Goal: Task Accomplishment & Management: Use online tool/utility

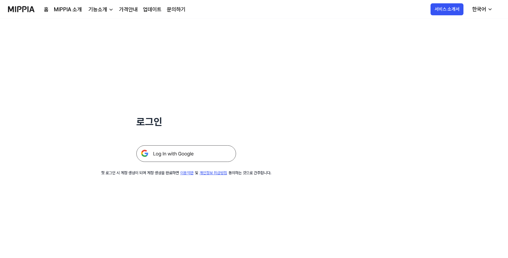
click at [182, 154] on img at bounding box center [186, 153] width 100 height 17
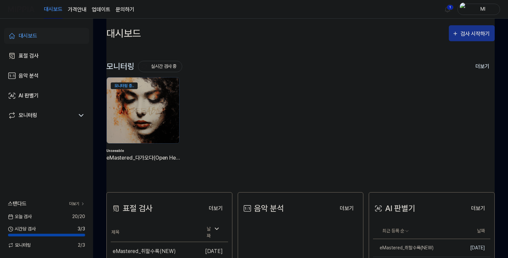
click at [478, 34] on div "검사 시작하기" at bounding box center [476, 34] width 31 height 9
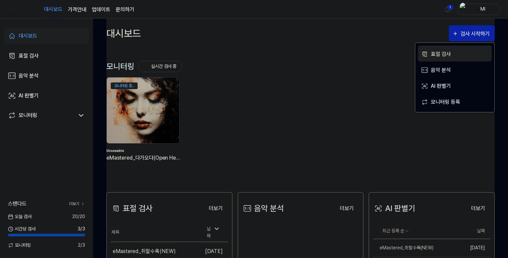
click at [450, 54] on div "표절 검사" at bounding box center [460, 54] width 58 height 9
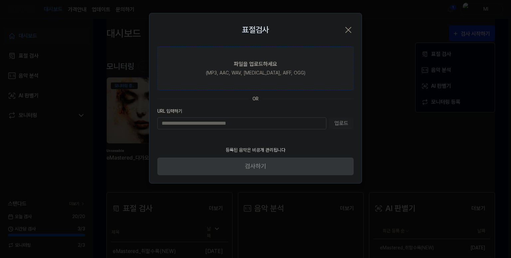
click at [234, 67] on div "파일을 업로드하세요" at bounding box center [255, 64] width 43 height 8
click at [0, 0] on input "파일을 업로드하세요 (MP3, AAC, WAV, [MEDICAL_DATA], AIFF, OGG)" at bounding box center [0, 0] width 0 height 0
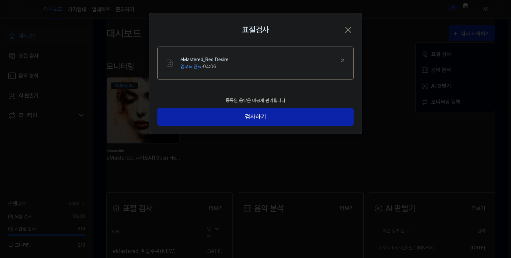
click at [270, 63] on div "eMastered_Red Desire 업로드 완료 · 04:06" at bounding box center [262, 63] width 165 height 14
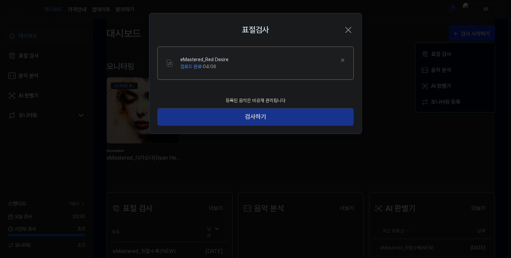
click at [259, 117] on button "검사하기" at bounding box center [255, 117] width 196 height 18
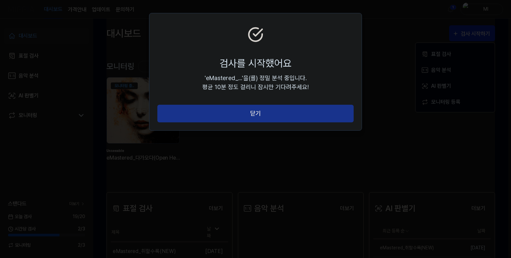
click at [254, 112] on button "닫기" at bounding box center [255, 114] width 196 height 18
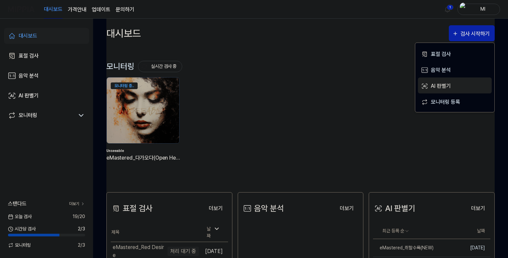
click at [444, 86] on div "AI 판별기" at bounding box center [460, 86] width 58 height 9
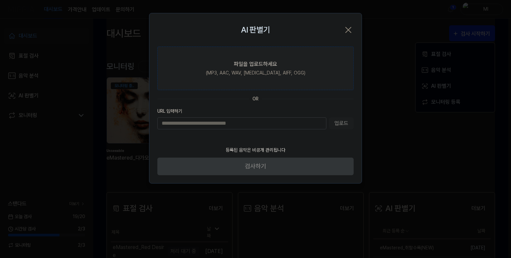
click at [248, 68] on label "파일을 업로드하세요 (MP3, AAC, WAV, FLAC, AIFF, OGG)" at bounding box center [255, 69] width 196 height 44
click at [0, 0] on input "파일을 업로드하세요 (MP3, AAC, WAV, FLAC, AIFF, OGG)" at bounding box center [0, 0] width 0 height 0
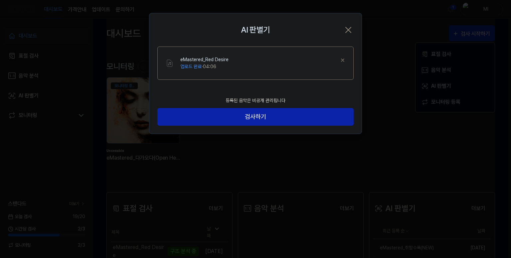
click at [271, 69] on div "eMastered_Red Desire 업로드 완료 · 04:06" at bounding box center [262, 63] width 165 height 14
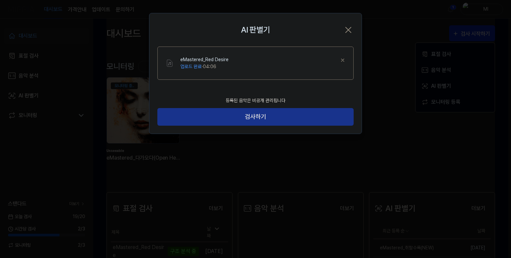
click at [257, 115] on button "검사하기" at bounding box center [255, 117] width 196 height 18
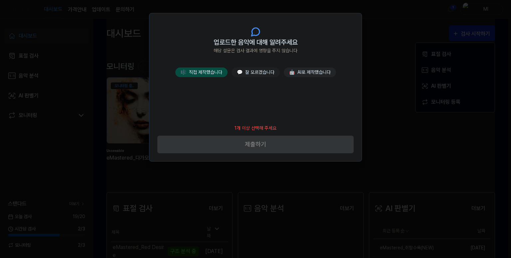
click at [212, 72] on button "🎼 직접 제작했습니다" at bounding box center [201, 73] width 52 height 10
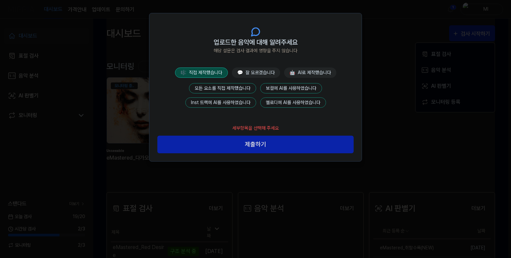
click at [225, 85] on button "모든 요소를 직접 제작했습니다" at bounding box center [222, 88] width 67 height 10
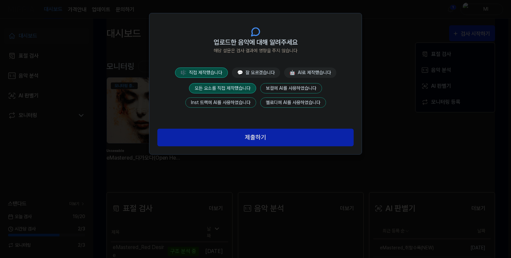
click at [257, 136] on button "제출하기" at bounding box center [255, 138] width 196 height 18
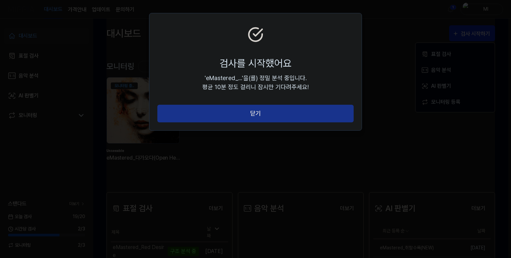
click at [257, 116] on button "닫기" at bounding box center [255, 114] width 196 height 18
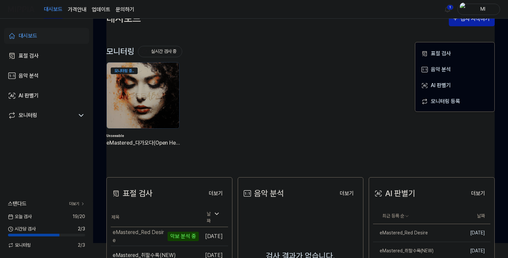
scroll to position [133, 0]
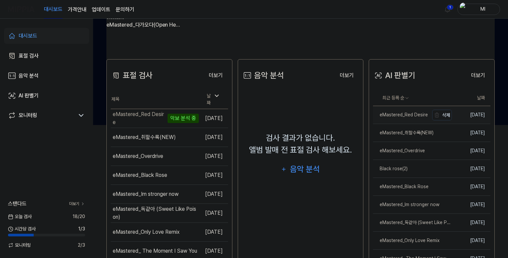
click at [410, 116] on div "eMastered_Red Desire" at bounding box center [400, 114] width 55 height 7
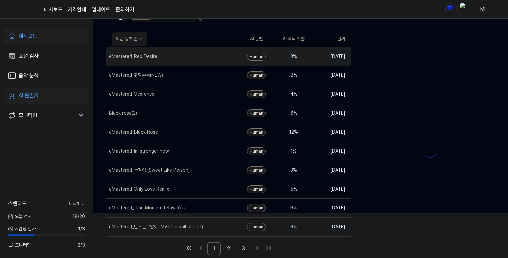
scroll to position [0, 0]
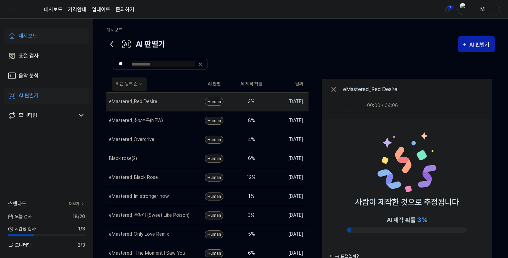
click at [112, 44] on icon at bounding box center [111, 44] width 11 height 11
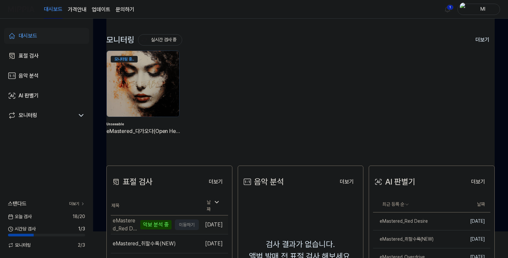
scroll to position [67, 0]
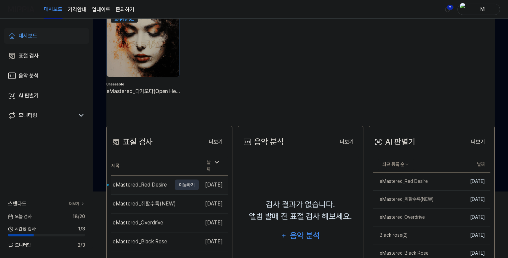
click at [146, 183] on div "eMastered_Red Desire" at bounding box center [140, 185] width 54 height 8
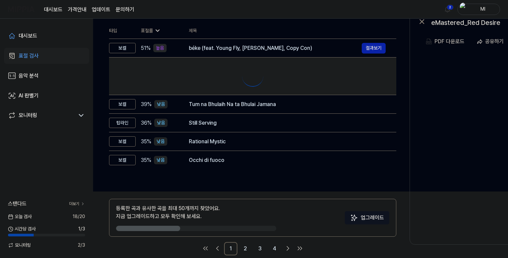
scroll to position [0, 0]
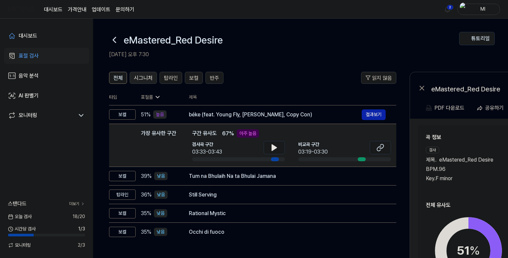
click at [137, 77] on span "시그니처" at bounding box center [143, 78] width 19 height 8
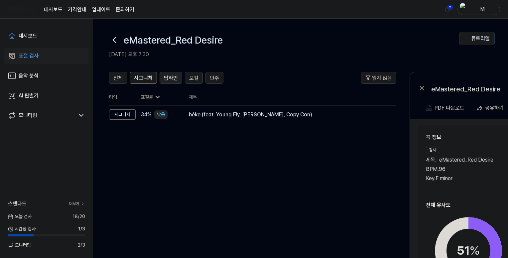
click at [171, 76] on span "탑라인" at bounding box center [171, 78] width 14 height 8
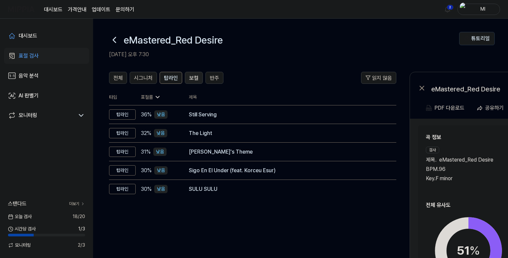
click at [191, 76] on span "보컬" at bounding box center [193, 78] width 9 height 8
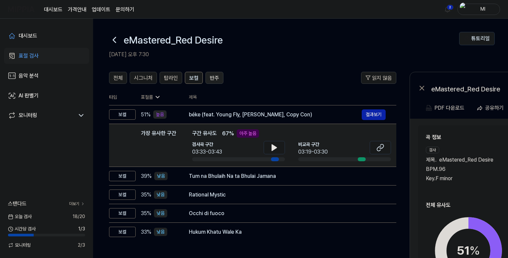
click at [211, 76] on span "반주" at bounding box center [214, 78] width 9 height 8
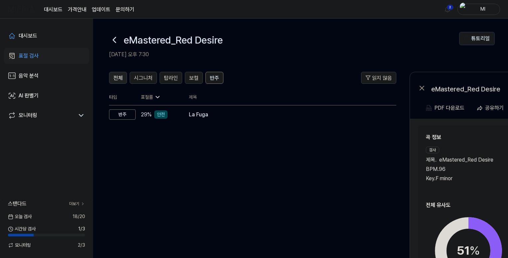
click at [118, 75] on span "전체" at bounding box center [117, 78] width 9 height 8
